Goal: Subscribe to service/newsletter

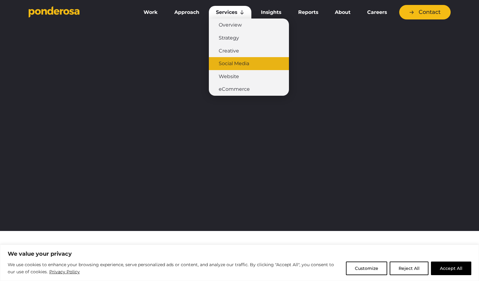
click at [236, 64] on link "Social Media" at bounding box center [249, 63] width 80 height 13
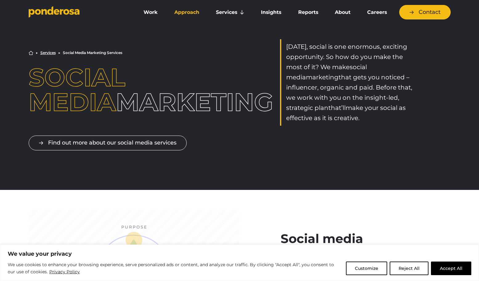
click at [191, 13] on link "Approach" at bounding box center [186, 12] width 39 height 13
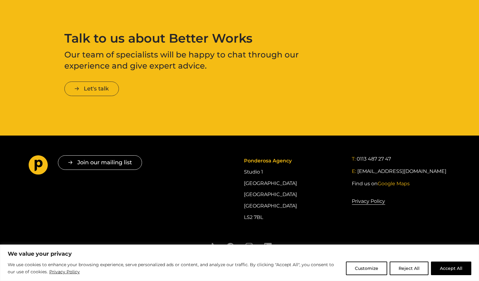
scroll to position [1060, 0]
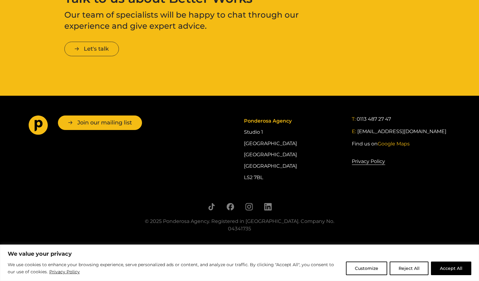
click at [123, 125] on button "Join our mailing list" at bounding box center [100, 122] width 84 height 14
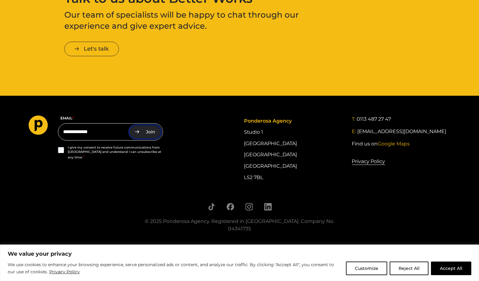
click at [152, 135] on button "Join" at bounding box center [145, 131] width 31 height 13
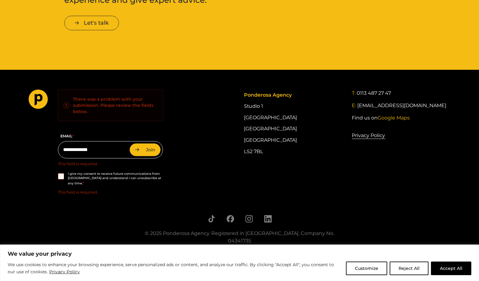
scroll to position [1093, 0]
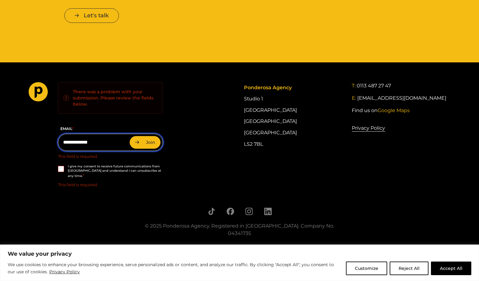
click at [96, 137] on input "Email *" at bounding box center [110, 142] width 105 height 17
type input "**********"
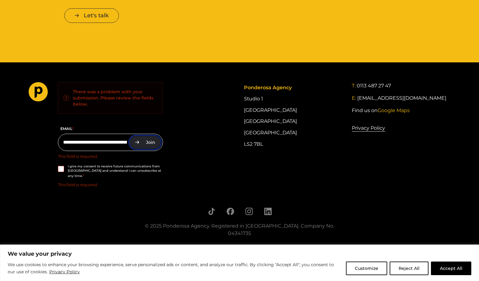
click at [147, 145] on button "Join" at bounding box center [145, 142] width 31 height 13
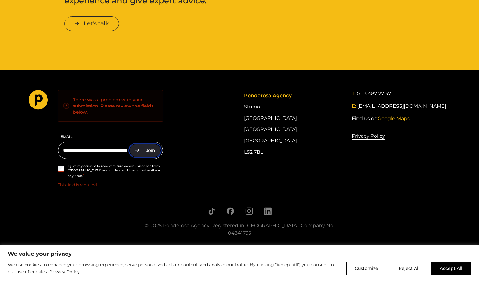
click at [154, 154] on button "Join" at bounding box center [145, 150] width 31 height 13
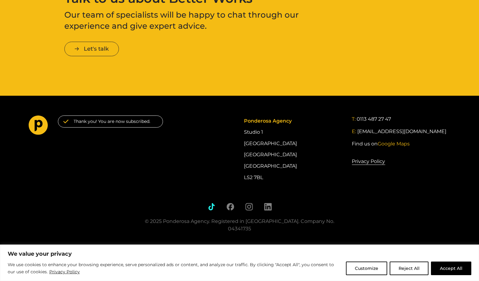
click at [210, 204] on icon "Follow us on TikTok" at bounding box center [212, 207] width 8 height 8
